Goal: Task Accomplishment & Management: Use online tool/utility

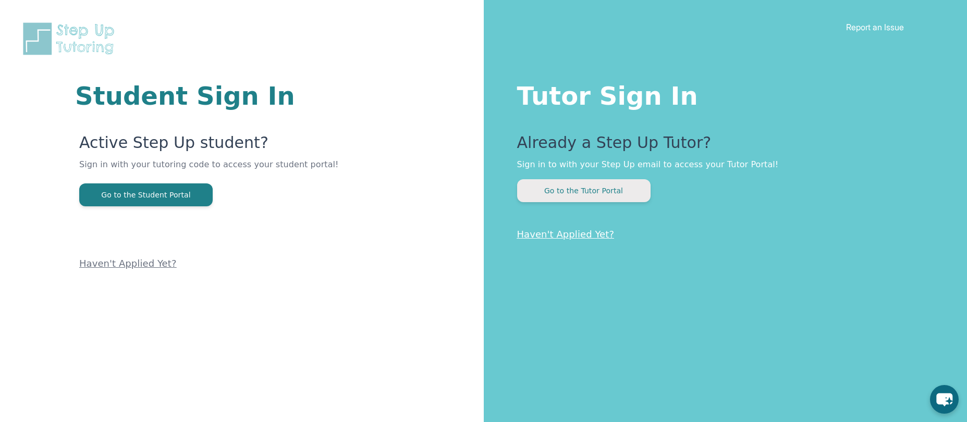
click at [587, 196] on button "Go to the Tutor Portal" at bounding box center [583, 190] width 133 height 23
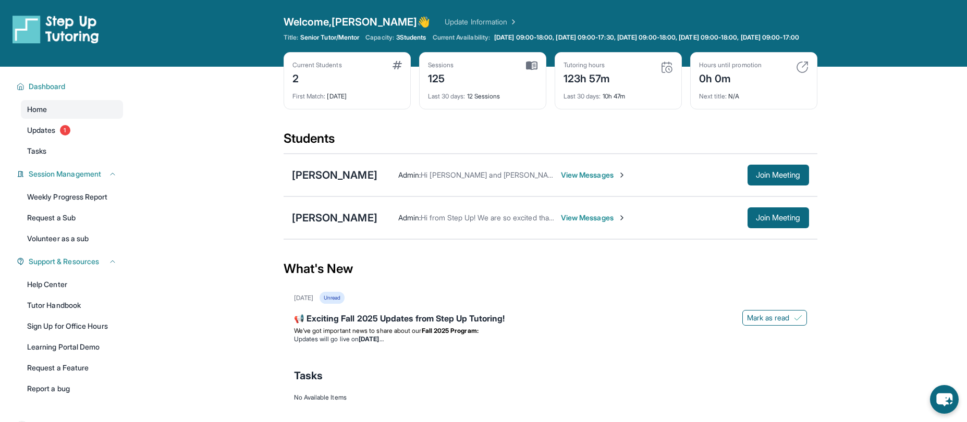
click at [615, 292] on div "What's New" at bounding box center [550, 269] width 534 height 46
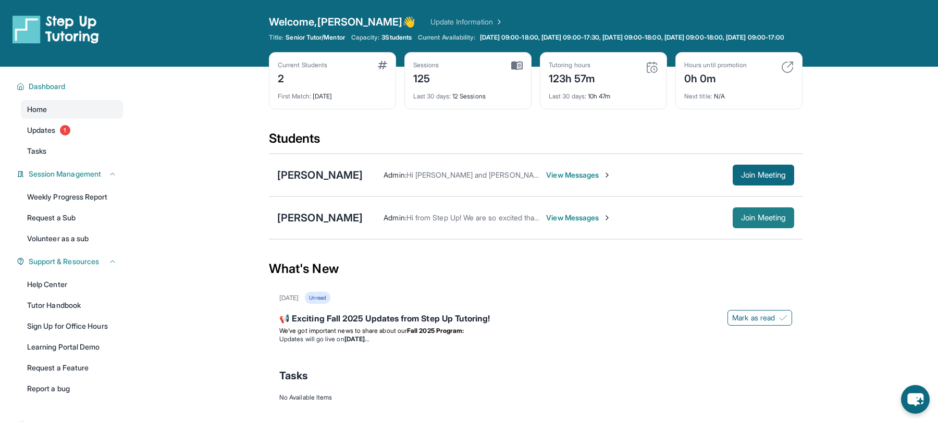
click at [748, 221] on span "Join Meeting" at bounding box center [763, 218] width 45 height 6
click at [334, 225] on div "[PERSON_NAME]" at bounding box center [319, 217] width 85 height 15
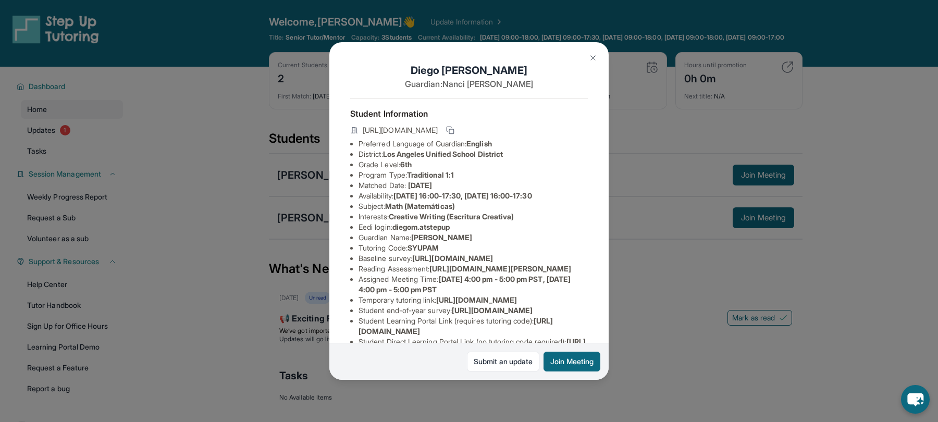
click at [230, 249] on div "[PERSON_NAME] Guardian: [PERSON_NAME] Student Information [URL][DOMAIN_NAME] Pr…" at bounding box center [469, 211] width 938 height 422
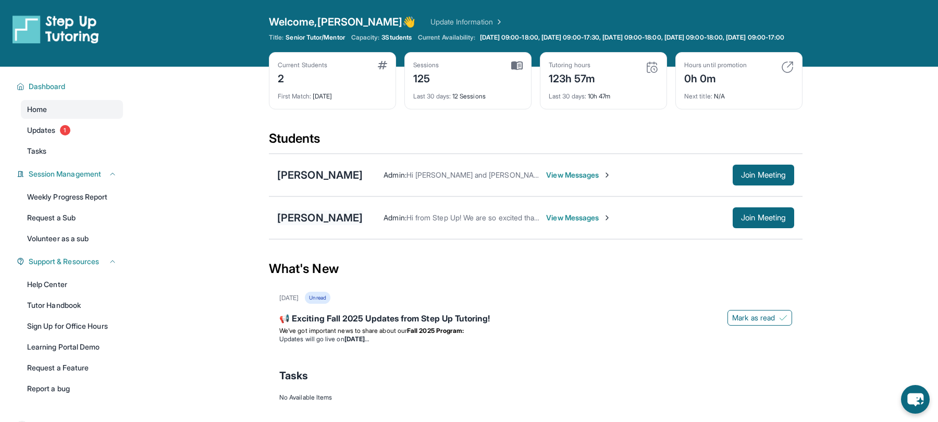
click at [336, 220] on div "[PERSON_NAME]" at bounding box center [319, 217] width 85 height 15
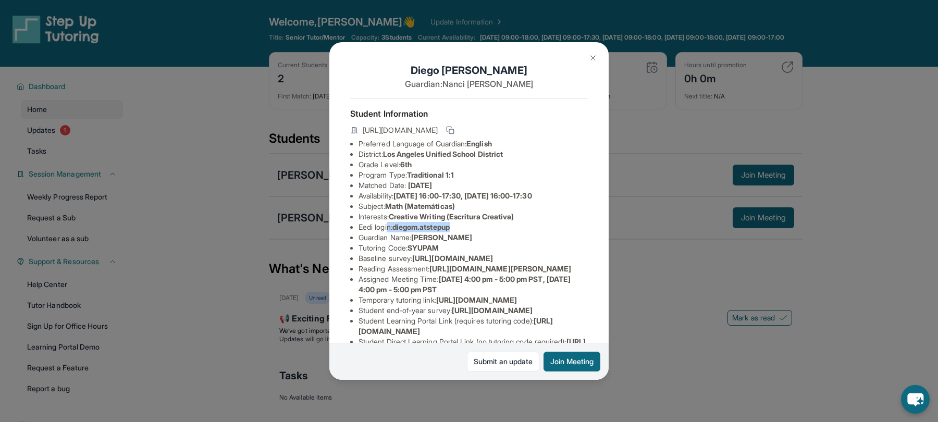
drag, startPoint x: 464, startPoint y: 226, endPoint x: 389, endPoint y: 226, distance: 75.5
click at [389, 226] on li "Eedi login : [PERSON_NAME].atstepup" at bounding box center [472, 227] width 229 height 10
click at [399, 226] on span "diegom.atstepup" at bounding box center [420, 226] width 57 height 9
drag, startPoint x: 399, startPoint y: 226, endPoint x: 450, endPoint y: 228, distance: 51.1
click at [450, 228] on span "diegom.atstepup" at bounding box center [420, 226] width 57 height 9
